Goal: Task Accomplishment & Management: Use online tool/utility

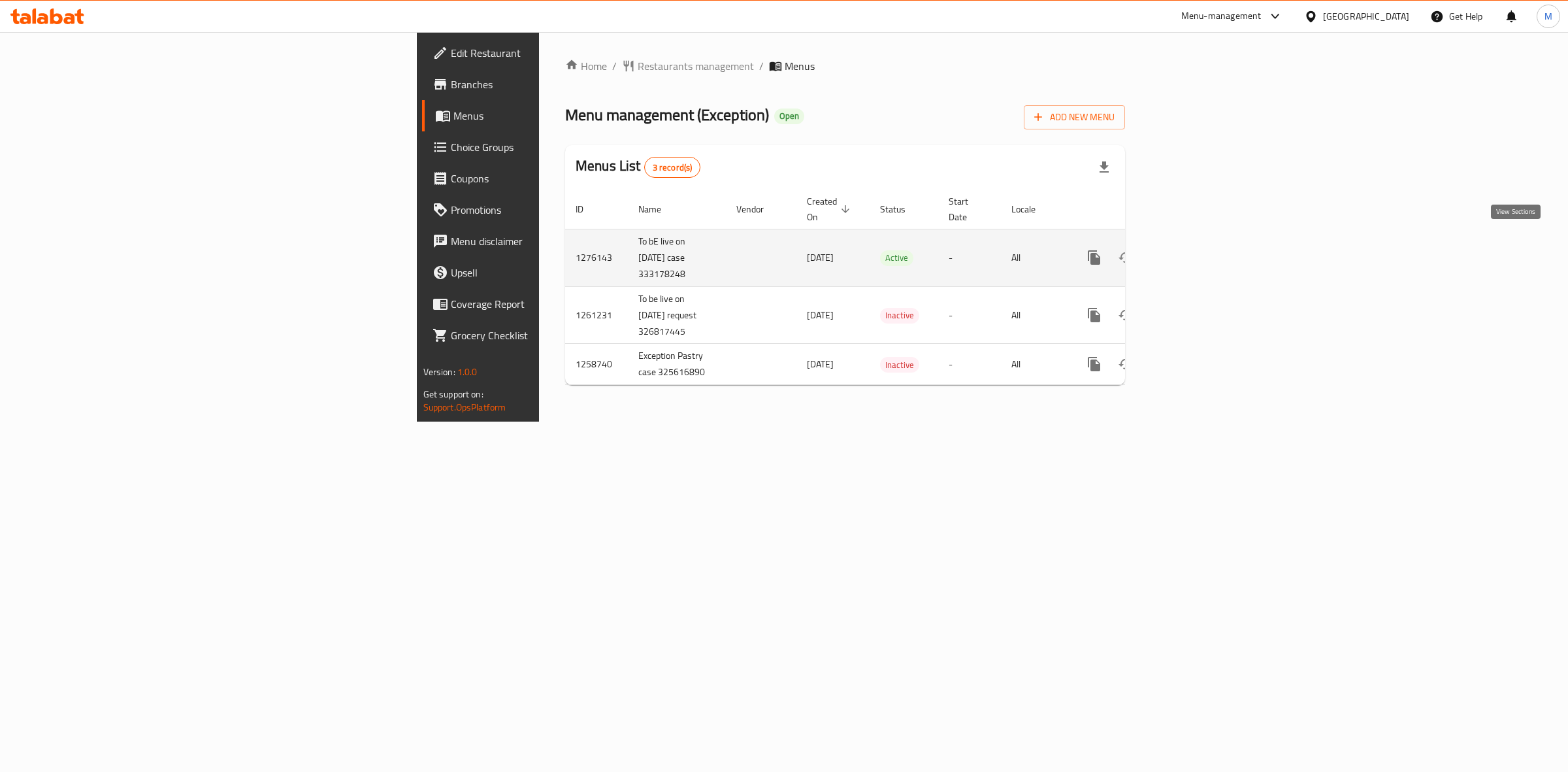
click at [1196, 250] on icon "enhanced table" at bounding box center [1188, 258] width 15 height 15
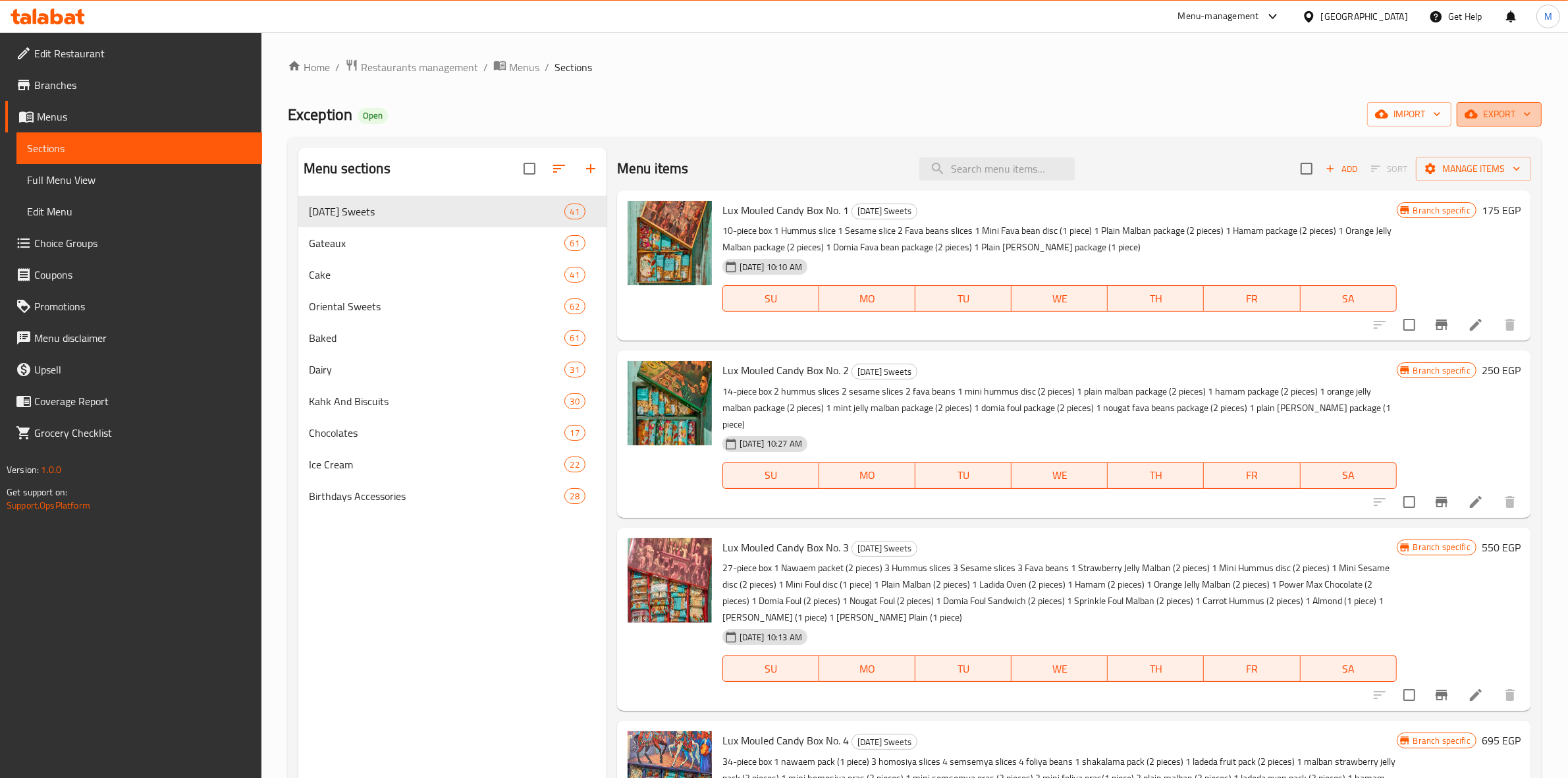
click at [1524, 118] on icon "button" at bounding box center [1528, 114] width 13 height 13
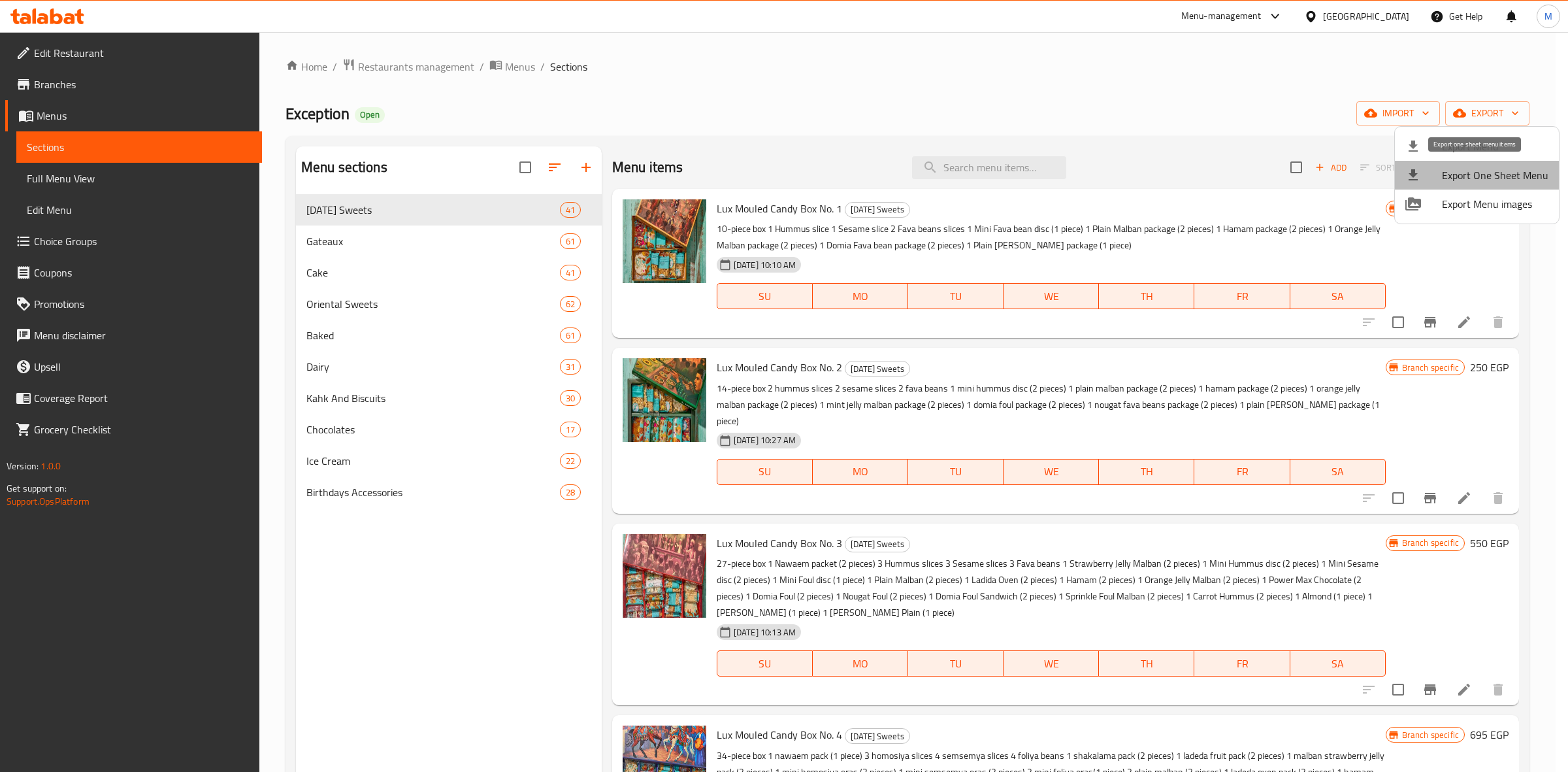
click at [1524, 181] on span "Export One Sheet Menu" at bounding box center [1496, 175] width 107 height 15
click at [414, 63] on div at bounding box center [784, 386] width 1568 height 772
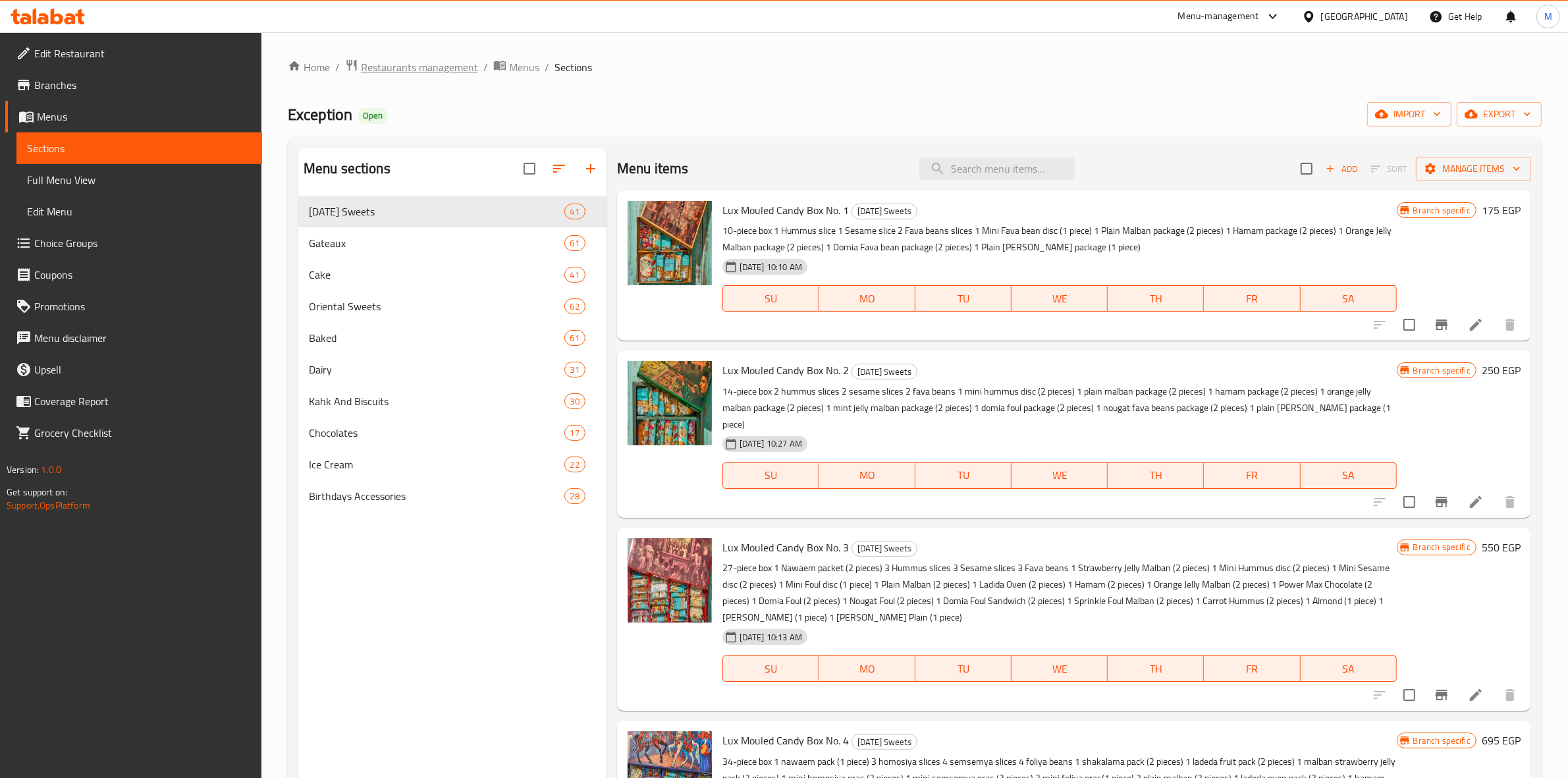
click at [417, 66] on span "Restaurants management" at bounding box center [419, 67] width 117 height 15
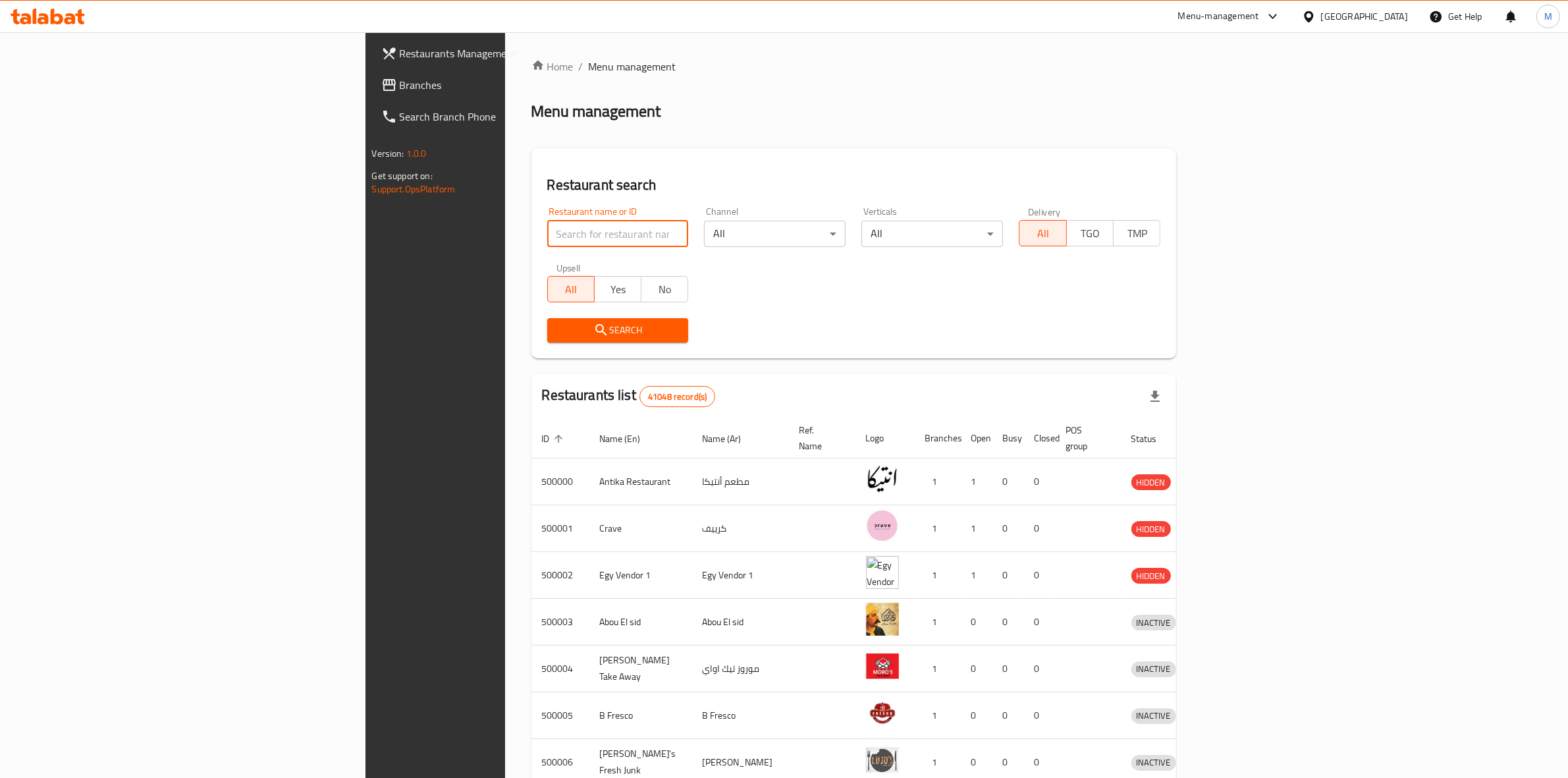
click at [547, 236] on input "search" at bounding box center [617, 234] width 141 height 26
type input "exception"
click button "Search" at bounding box center [617, 330] width 141 height 24
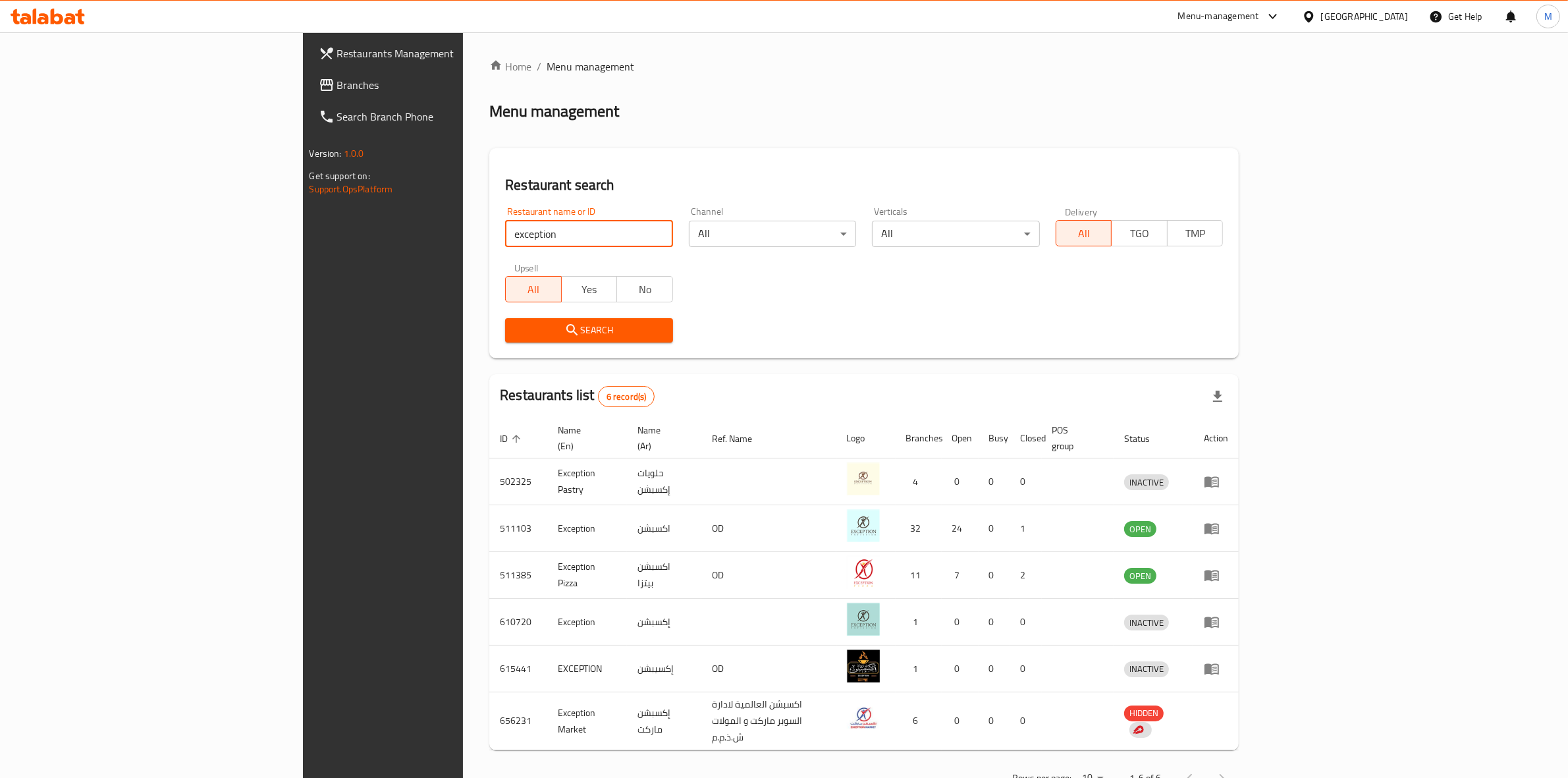
scroll to position [17, 0]
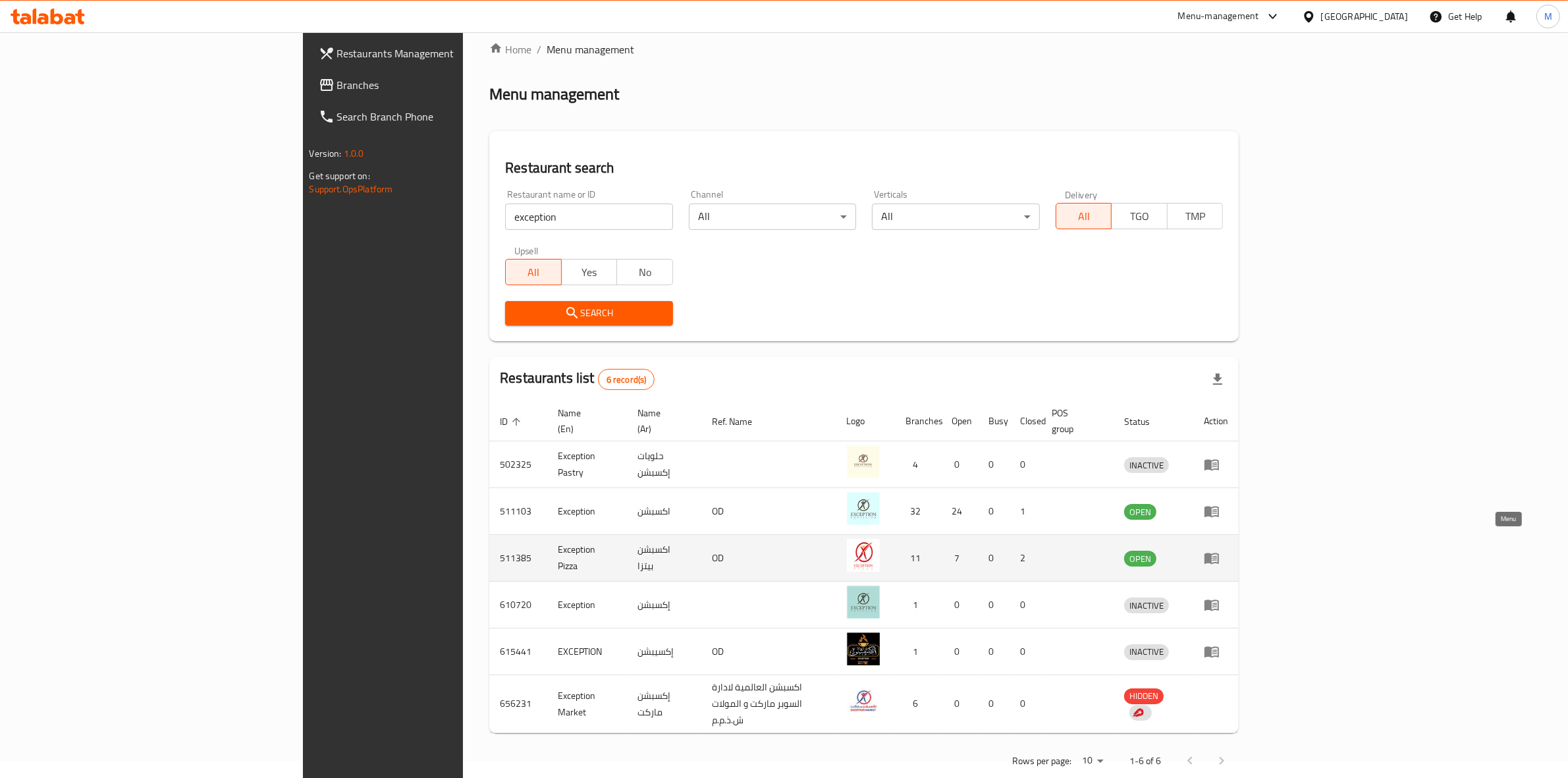
click at [1220, 550] on icon "enhanced table" at bounding box center [1211, 558] width 15 height 15
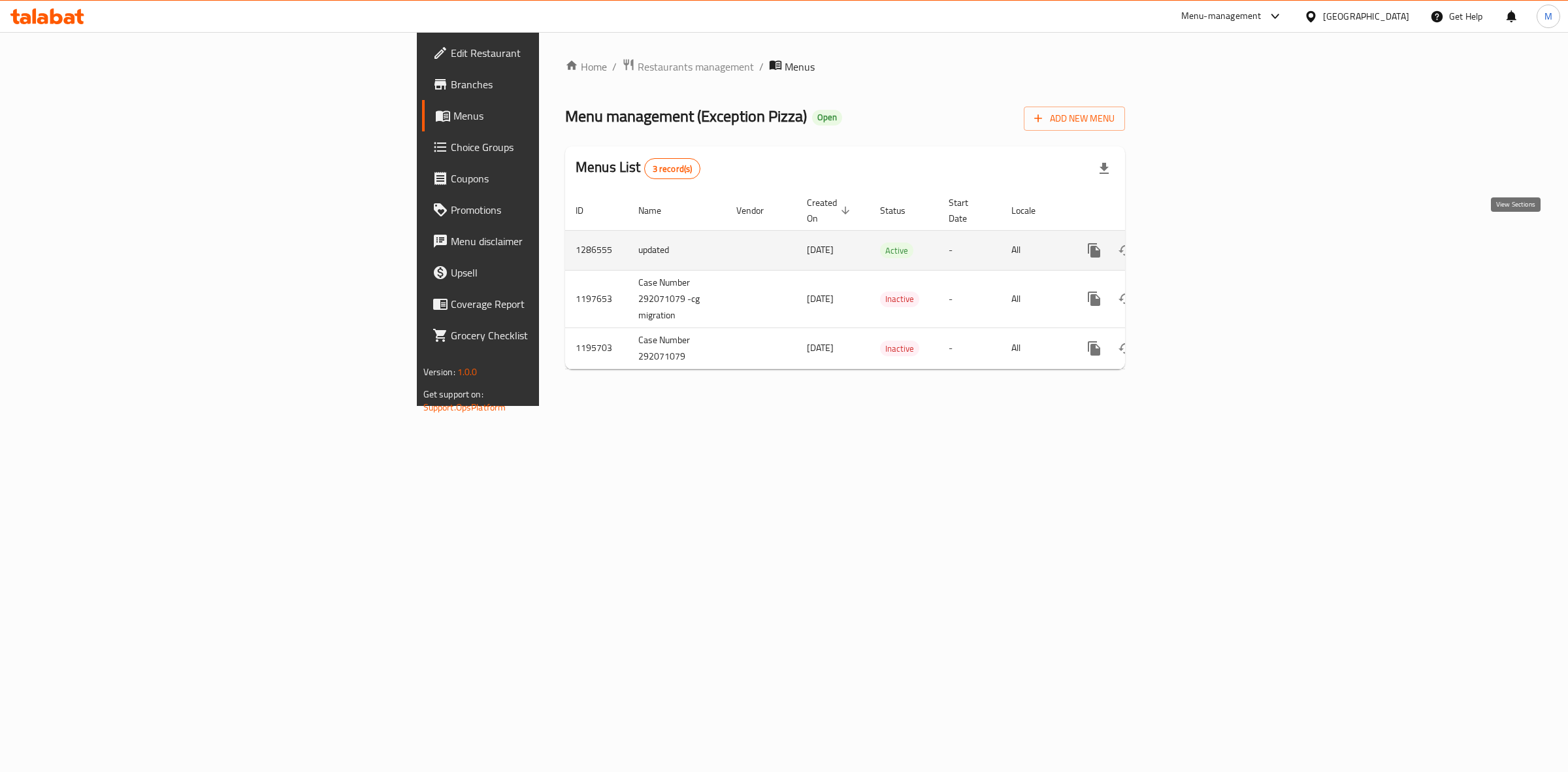
click at [1194, 244] on icon "enhanced table" at bounding box center [1188, 250] width 11 height 11
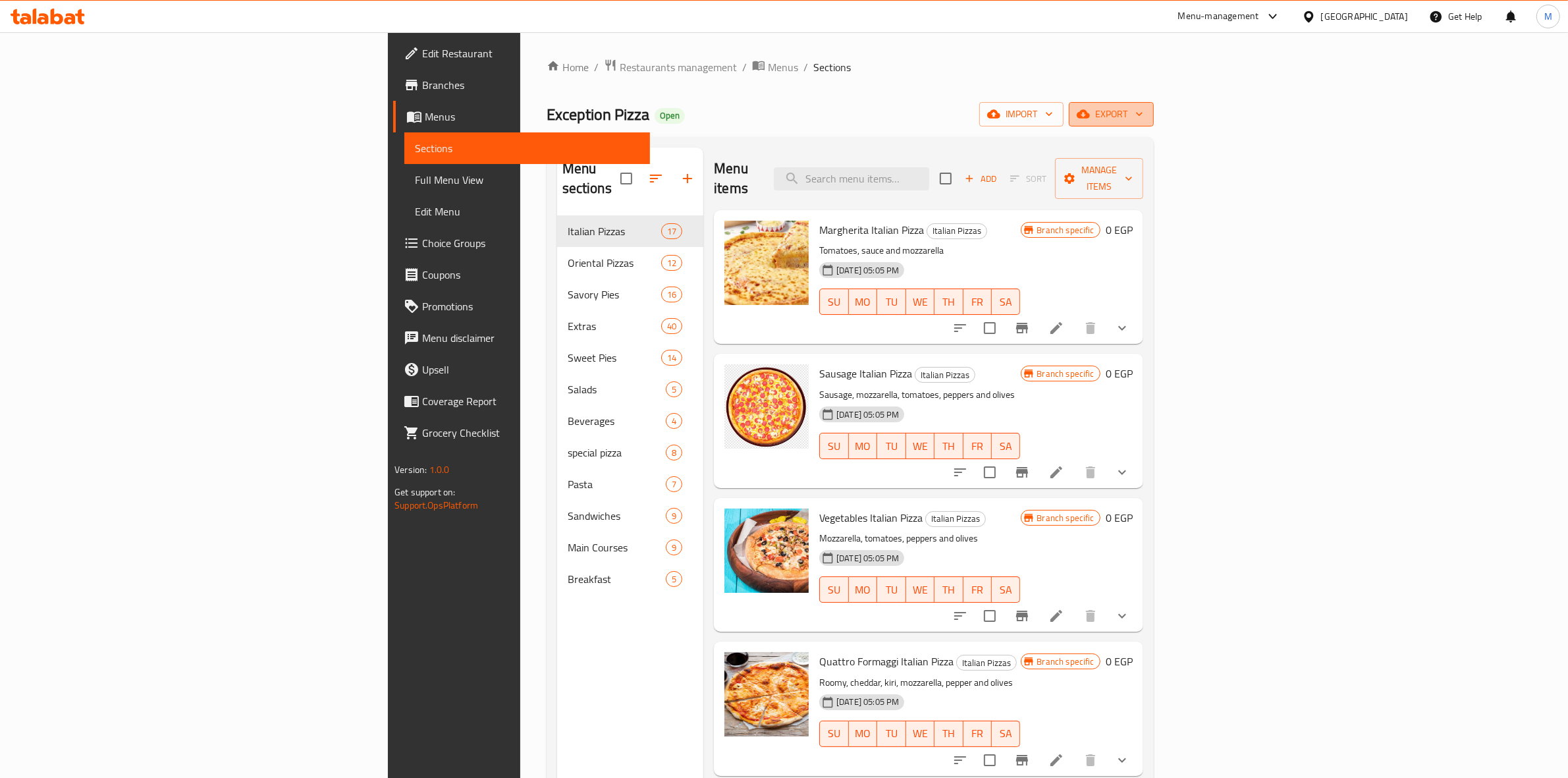
click at [1146, 113] on icon "button" at bounding box center [1139, 114] width 13 height 13
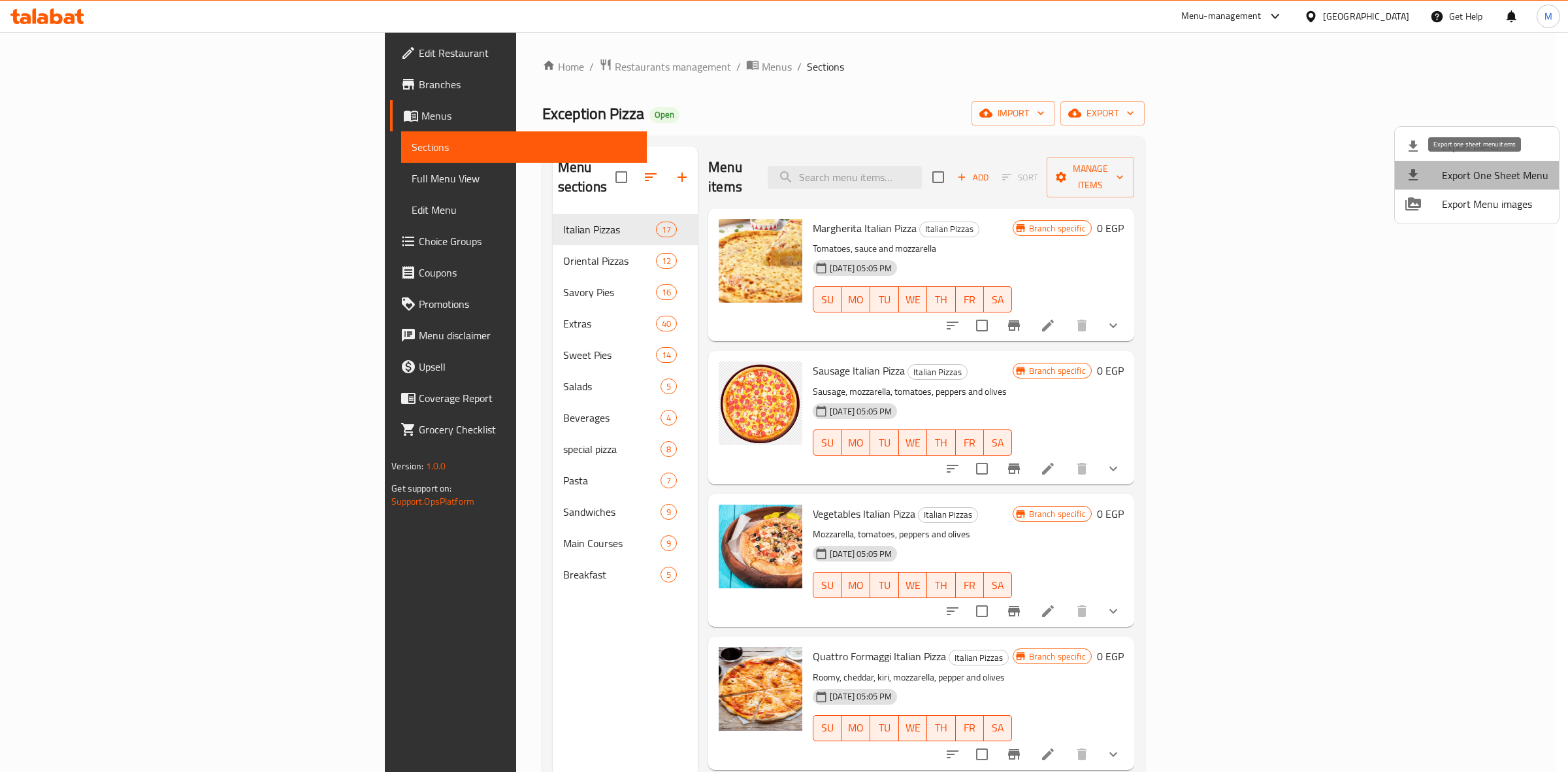
click at [1506, 176] on span "Export One Sheet Menu" at bounding box center [1496, 175] width 107 height 15
click at [1294, 22] on div at bounding box center [784, 386] width 1568 height 772
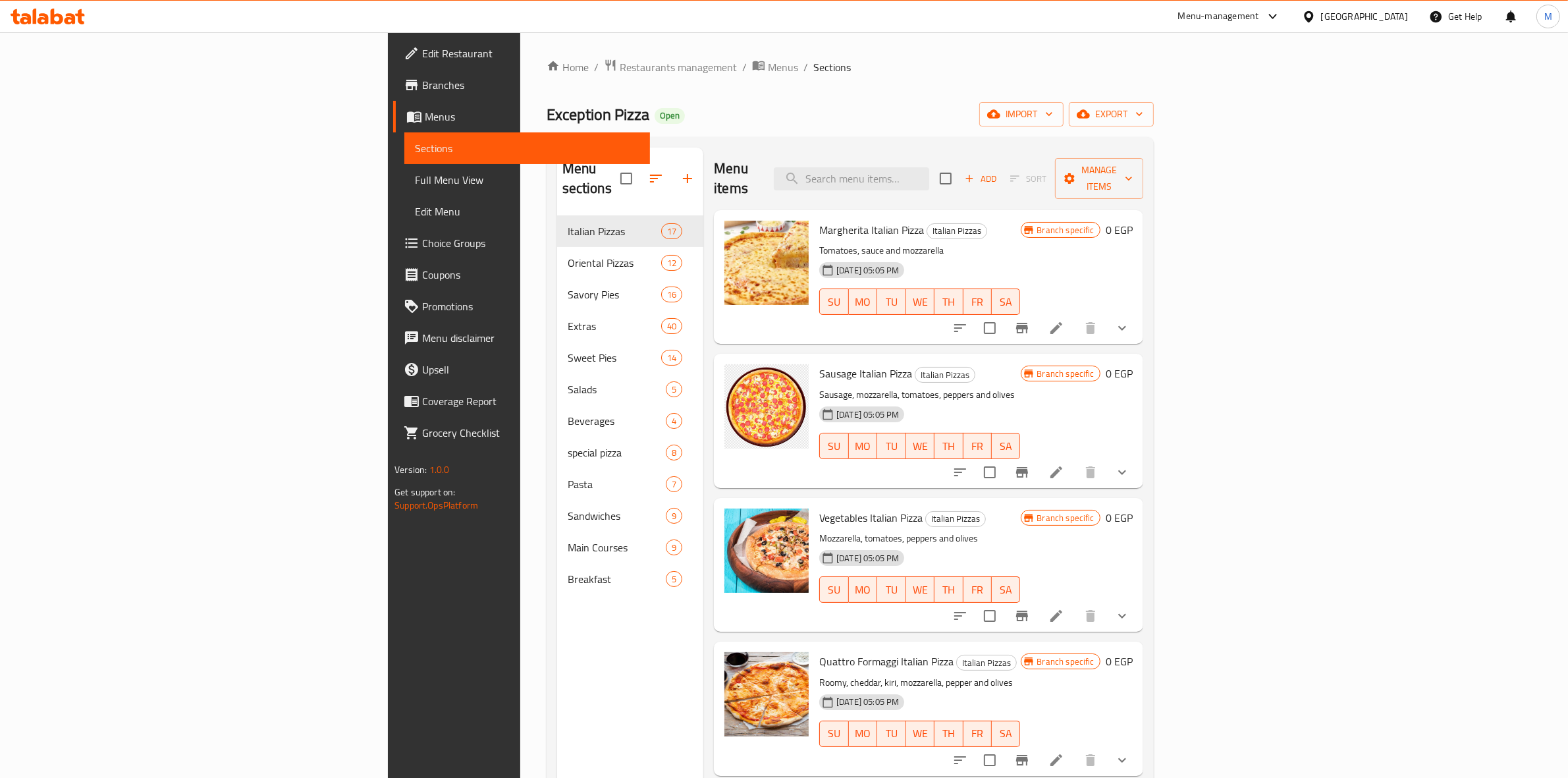
click at [1259, 22] on div "Menu-management" at bounding box center [1219, 16] width 81 height 15
click at [1181, 47] on div "Home / Restaurants management / Menus / Sections Exception Pizza Open import ex…" at bounding box center [850, 497] width 660 height 930
click at [620, 73] on span "Restaurants management" at bounding box center [679, 67] width 117 height 15
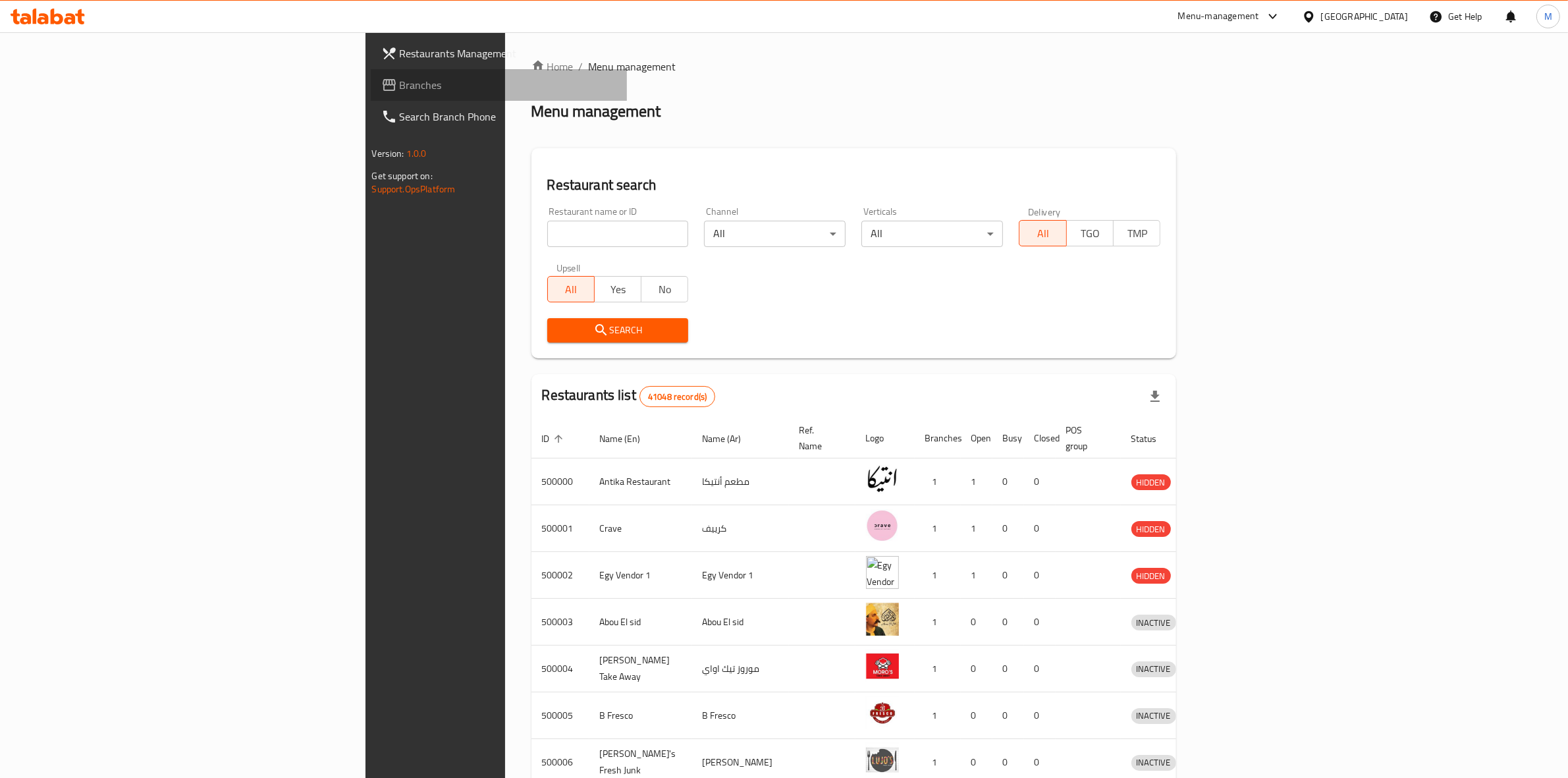
click at [400, 83] on span "Branches" at bounding box center [509, 85] width 217 height 15
